Goal: Information Seeking & Learning: Learn about a topic

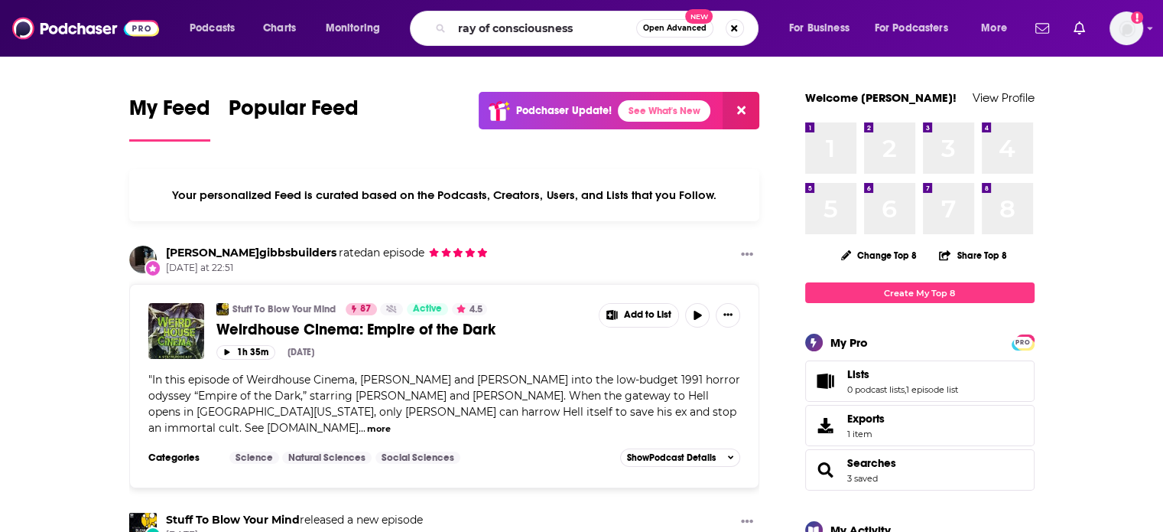
type input "ray of consciousness"
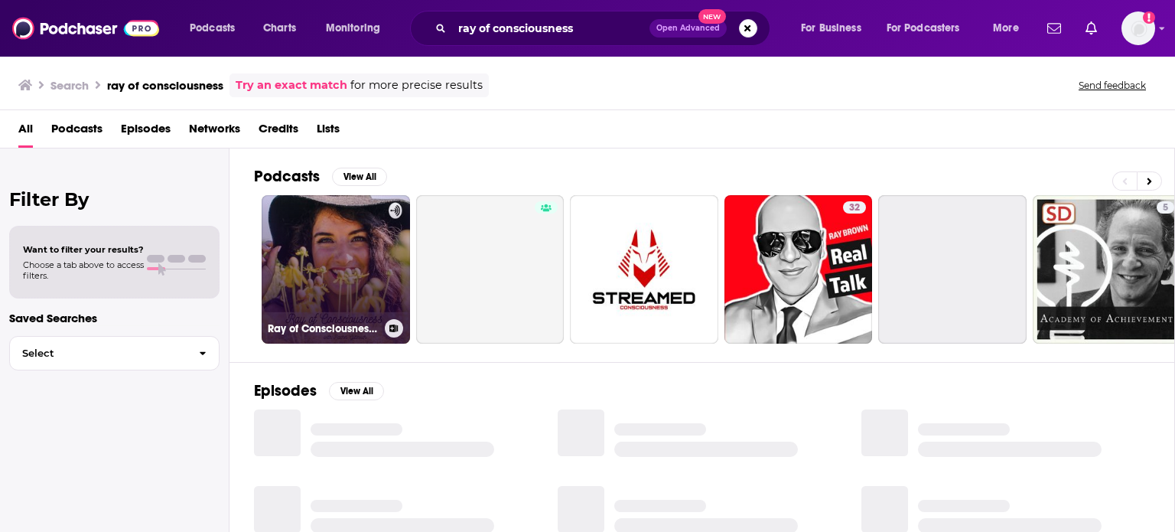
click at [312, 246] on link "Ray of Consciousness Podcast" at bounding box center [336, 269] width 148 height 148
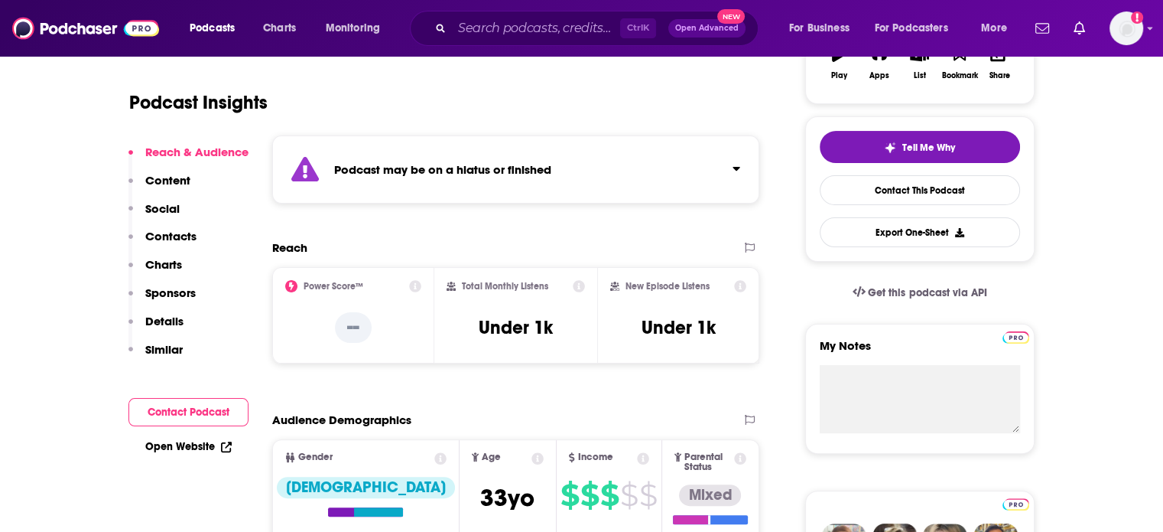
scroll to position [306, 0]
